Goal: Feedback & Contribution: Contribute content

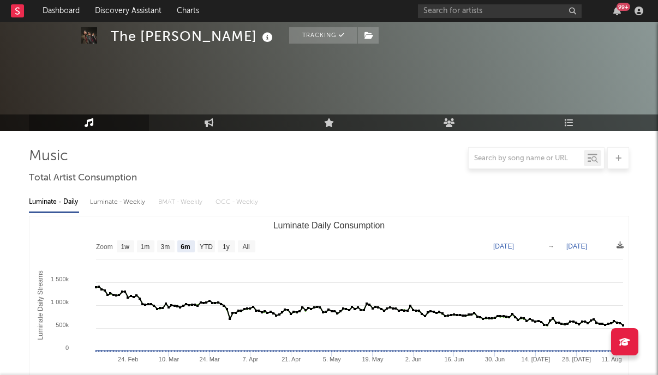
select select "6m"
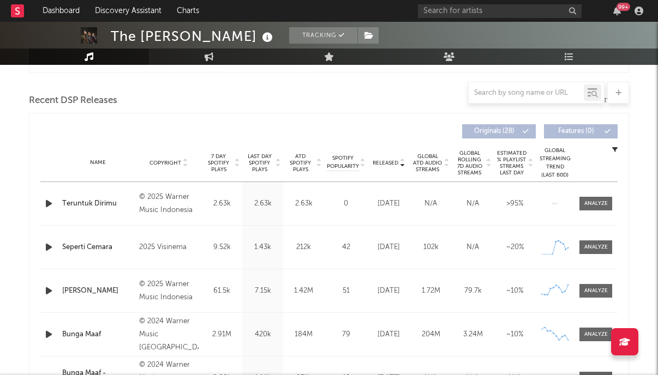
scroll to position [354, 0]
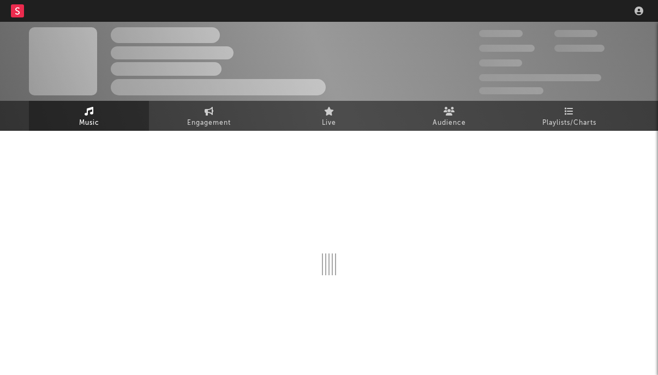
scroll to position [4, 0]
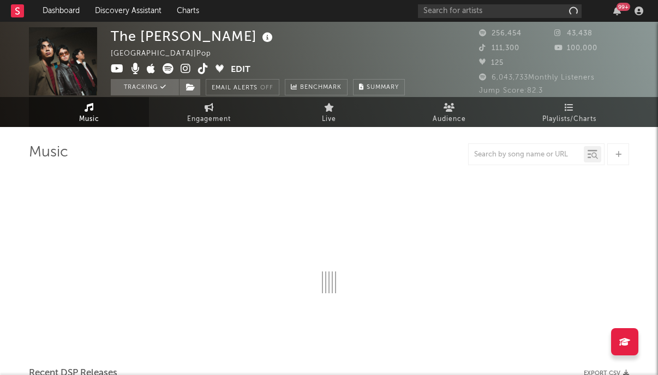
select select "6m"
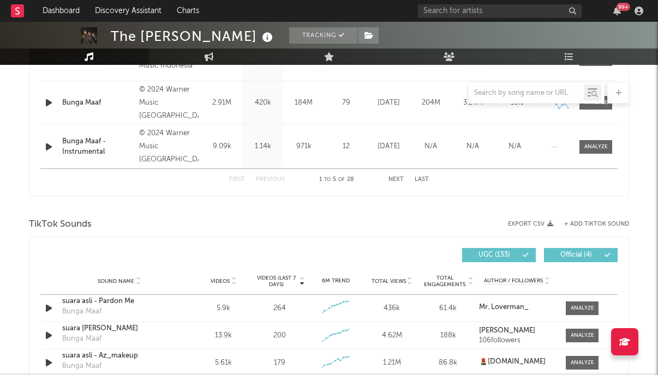
scroll to position [712, 0]
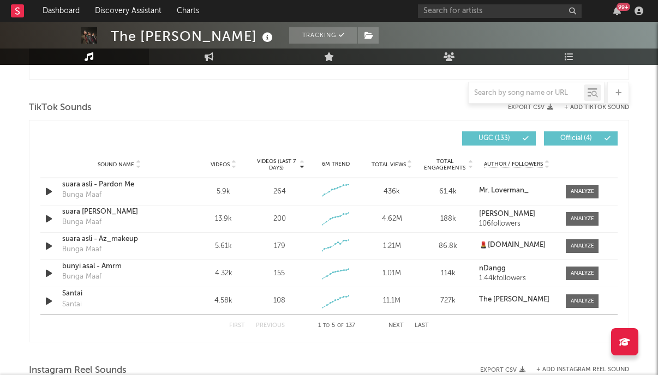
click at [516, 136] on span "UGC ( 133 )" at bounding box center [494, 138] width 50 height 7
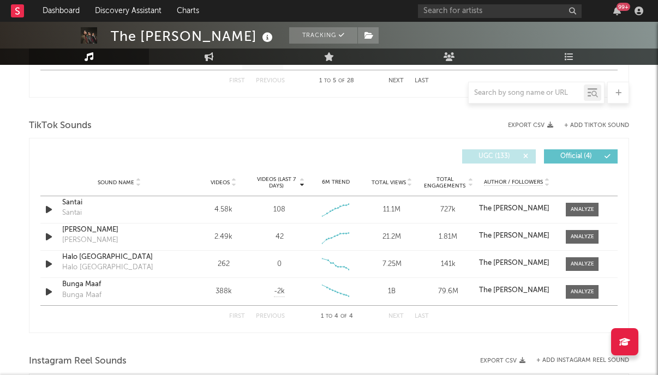
scroll to position [691, 0]
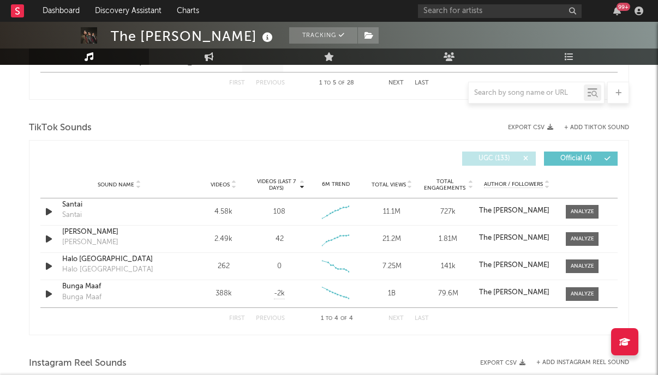
click at [588, 129] on button "+ Add TikTok Sound" at bounding box center [596, 128] width 65 height 6
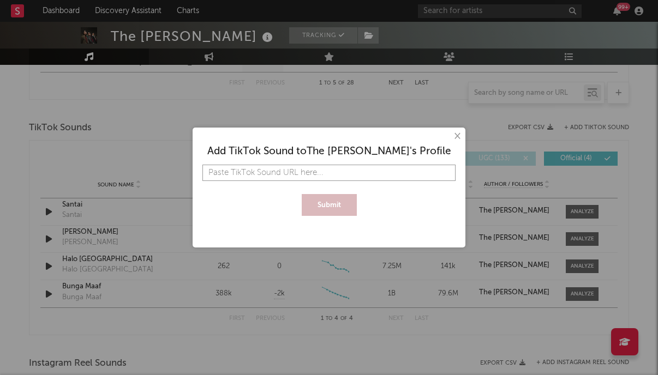
paste input "[URL][DOMAIN_NAME]"
type input "[URL][DOMAIN_NAME]"
click at [336, 202] on button "Submit" at bounding box center [329, 205] width 55 height 22
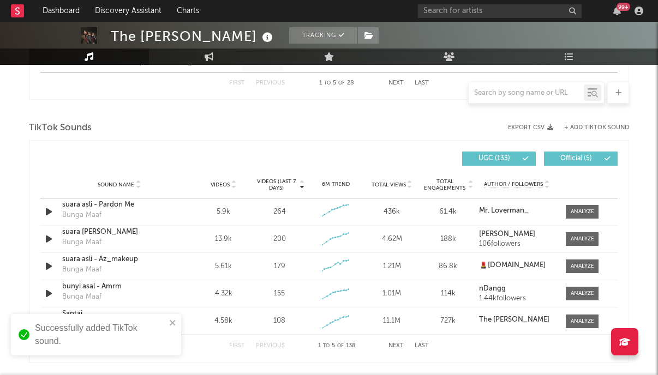
click at [509, 159] on span "UGC ( 133 )" at bounding box center [494, 159] width 50 height 7
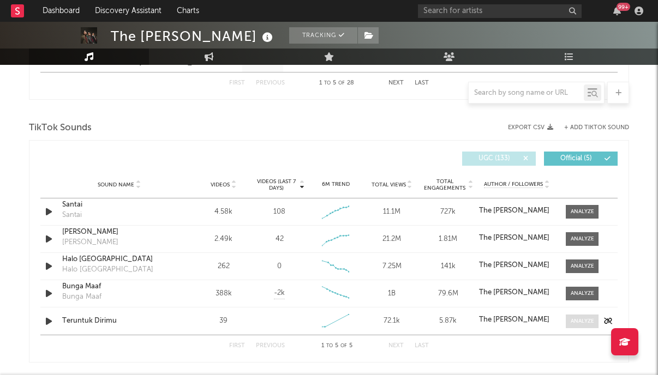
click at [580, 319] on div at bounding box center [582, 322] width 23 height 8
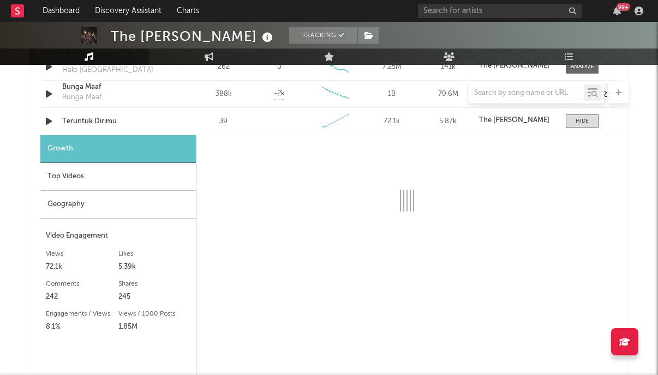
select select "1w"
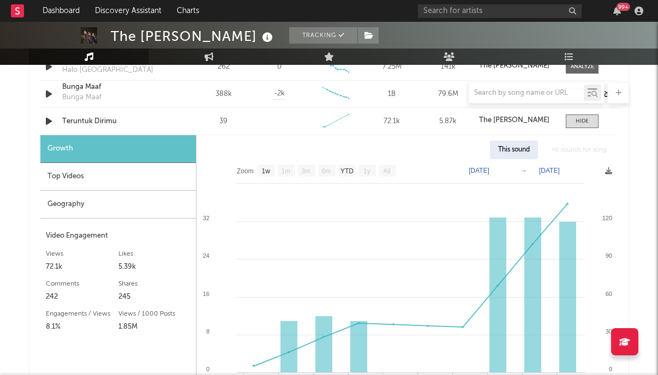
scroll to position [939, 0]
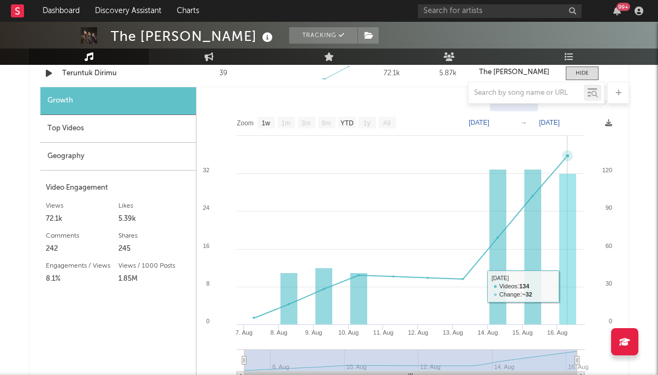
click at [568, 278] on rect at bounding box center [567, 249] width 17 height 151
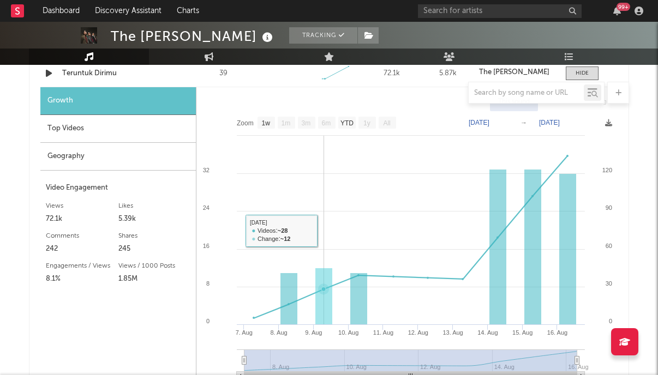
scroll to position [904, 0]
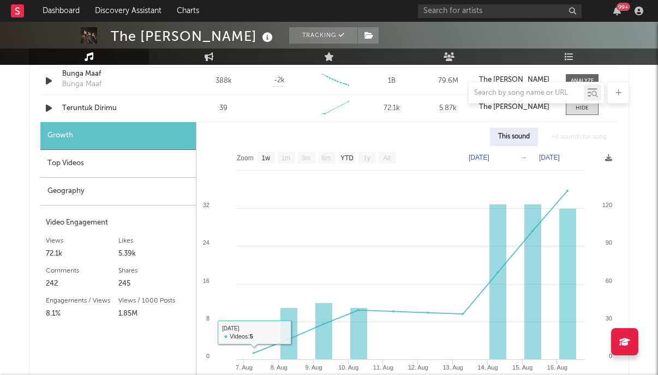
click at [133, 163] on div "Top Videos" at bounding box center [118, 164] width 156 height 28
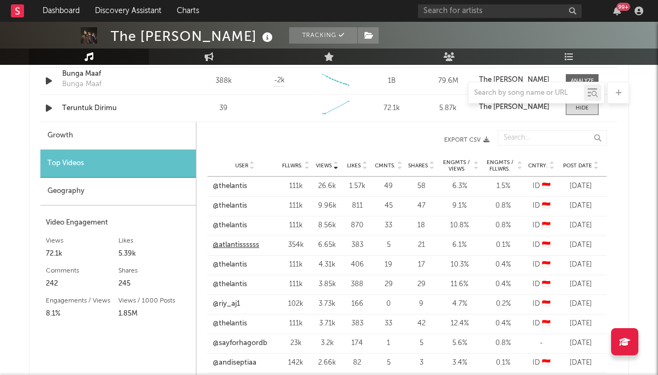
click at [254, 247] on link "@atlantissssss" at bounding box center [236, 245] width 46 height 11
click at [224, 303] on link "@riy_aj1" at bounding box center [226, 304] width 27 height 11
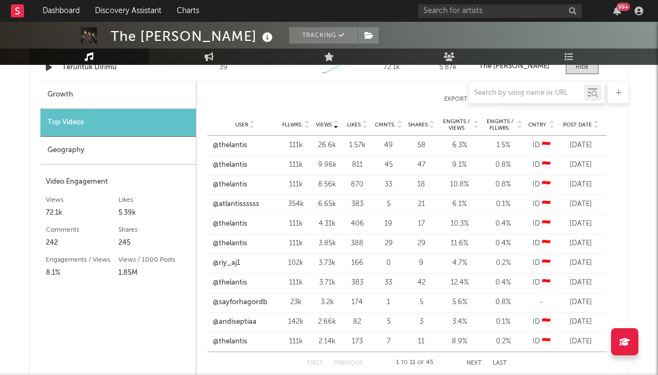
scroll to position [946, 0]
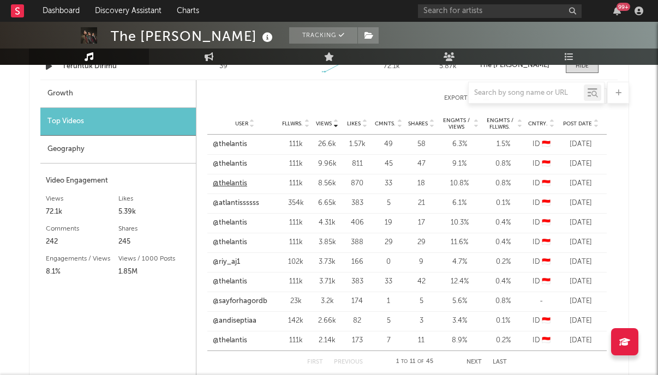
click at [241, 185] on link "@thelantis" at bounding box center [230, 183] width 34 height 11
click at [243, 222] on link "@thelantis" at bounding box center [230, 223] width 34 height 11
click at [240, 239] on link "@thelantis" at bounding box center [230, 242] width 34 height 11
click at [224, 279] on link "@thelantis" at bounding box center [230, 282] width 34 height 11
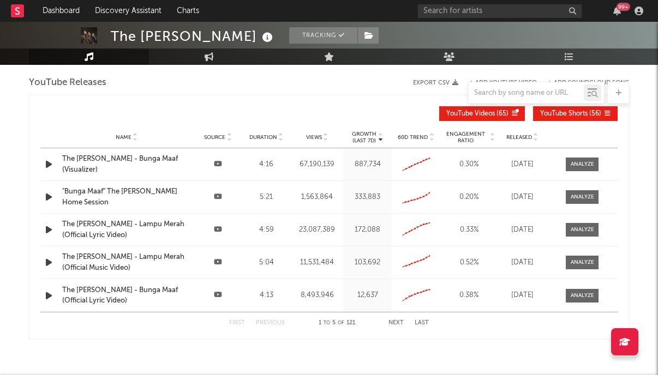
scroll to position [1551, 0]
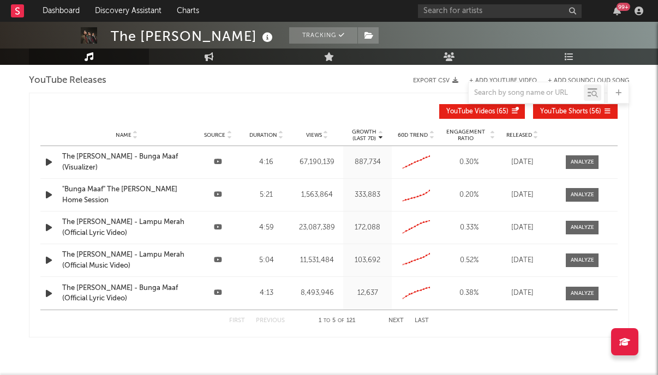
click at [397, 320] on button "Next" at bounding box center [396, 321] width 15 height 6
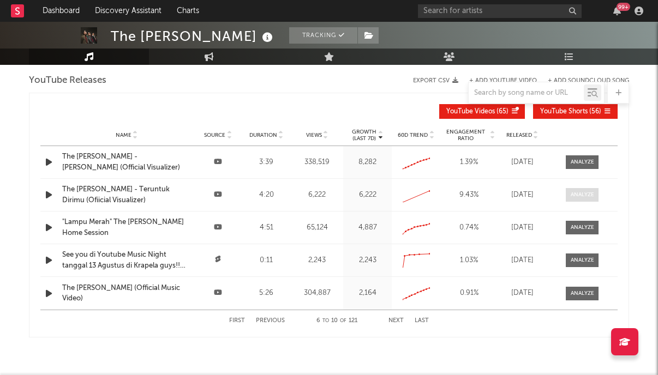
click at [580, 197] on div at bounding box center [582, 195] width 23 height 8
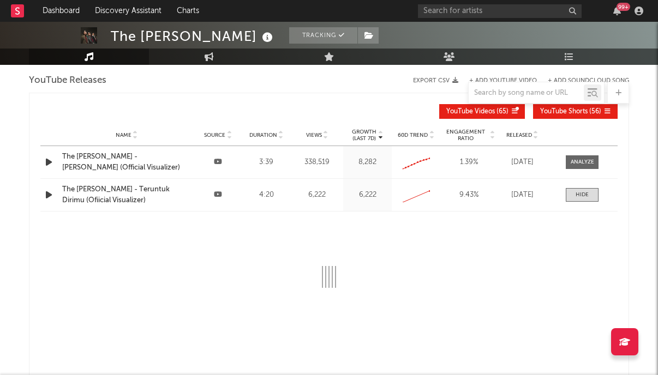
select select "All"
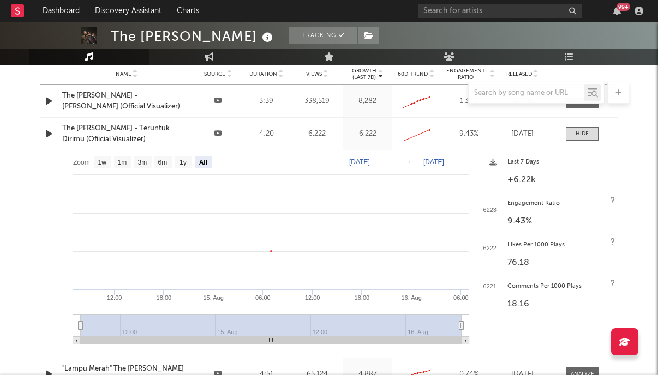
scroll to position [1626, 0]
